Goal: Check status: Check status

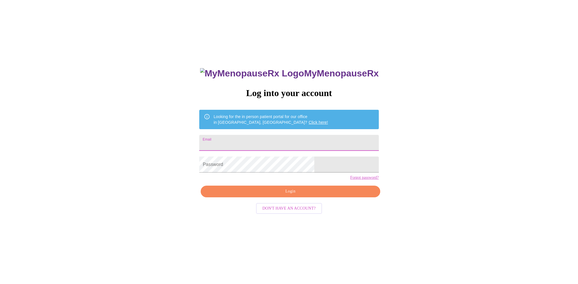
click at [244, 141] on input "Email" at bounding box center [288, 143] width 179 height 16
type input "[EMAIL_ADDRESS][DOMAIN_NAME]"
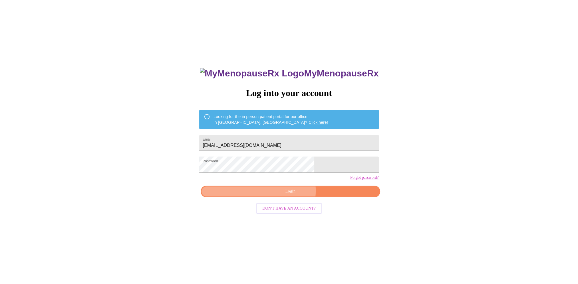
click at [284, 195] on span "Login" at bounding box center [290, 191] width 166 height 7
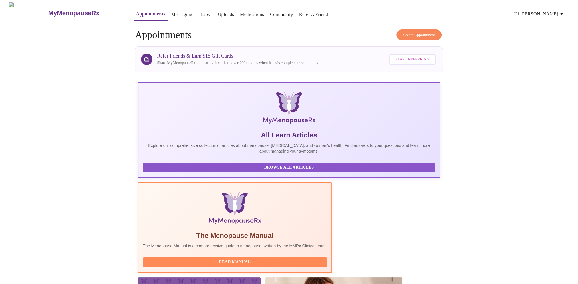
click at [200, 11] on link "Labs" at bounding box center [204, 15] width 9 height 8
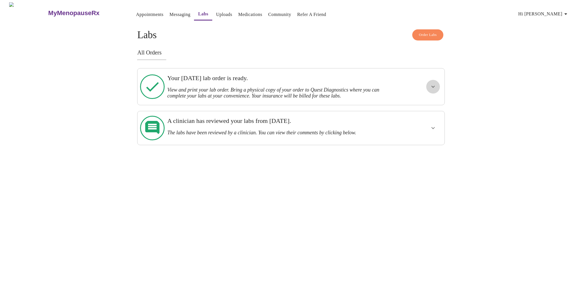
click at [429, 85] on button "show more" at bounding box center [433, 87] width 14 height 14
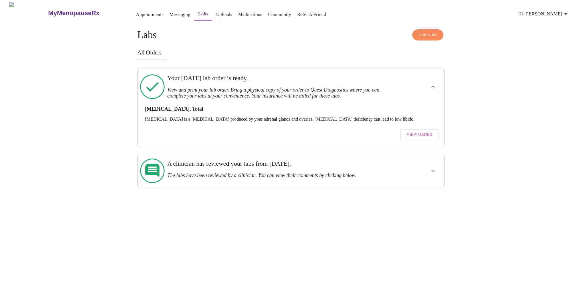
click at [426, 131] on span "View Order" at bounding box center [419, 134] width 26 height 7
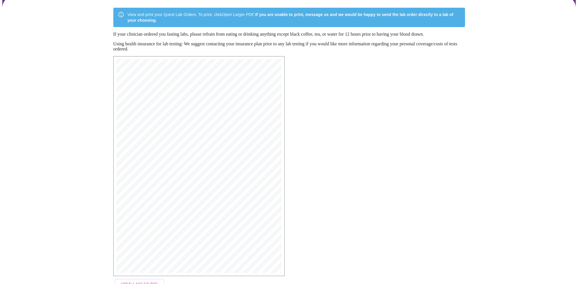
scroll to position [66, 0]
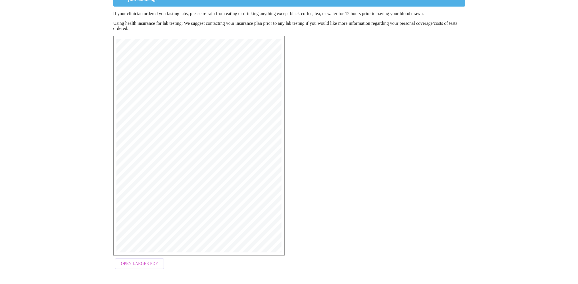
click at [140, 265] on span "Open Larger PDF" at bounding box center [139, 263] width 37 height 7
